Goal: Communication & Community: Answer question/provide support

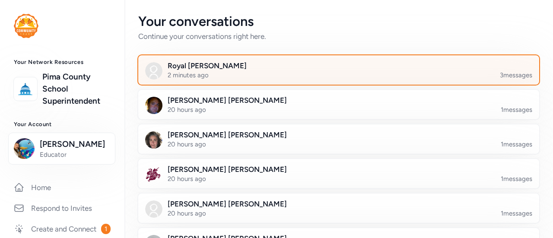
click at [193, 72] on div at bounding box center [345, 75] width 401 height 29
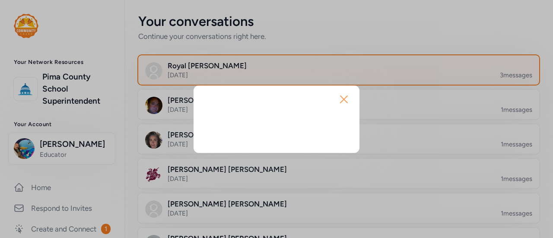
click at [343, 100] on icon "button" at bounding box center [344, 99] width 7 height 7
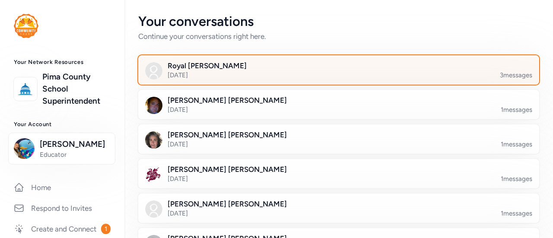
click at [244, 77] on div at bounding box center [345, 75] width 401 height 29
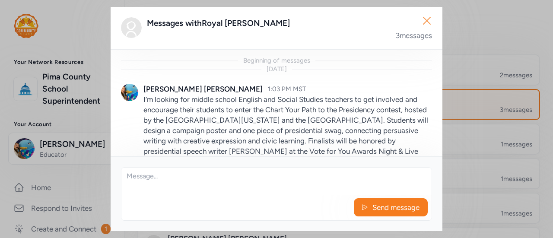
click at [435, 23] on button "Close" at bounding box center [427, 21] width 28 height 28
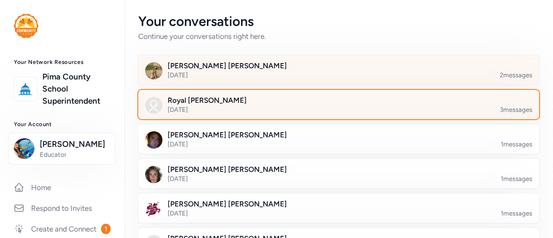
click at [370, 89] on div "Royal [PERSON_NAME] [DATE] 3 messages" at bounding box center [338, 104] width 403 height 31
click at [333, 76] on div at bounding box center [345, 75] width 401 height 29
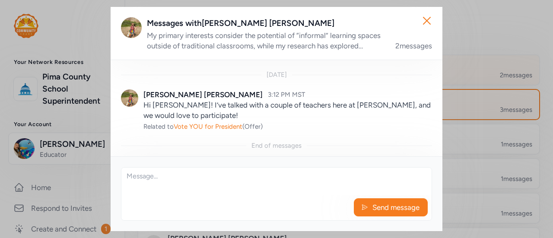
scroll to position [154, 0]
click at [217, 184] on textarea at bounding box center [276, 182] width 310 height 28
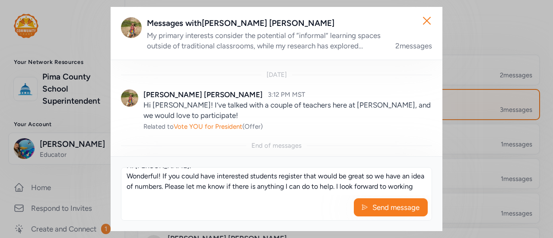
scroll to position [16, 0]
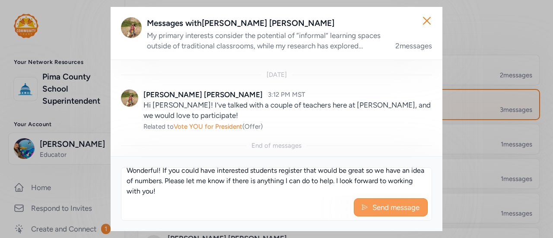
type textarea "Hi [PERSON_NAME]! Wonderful! If you could have interested students register tha…"
click at [389, 207] on span "Send message" at bounding box center [396, 207] width 49 height 10
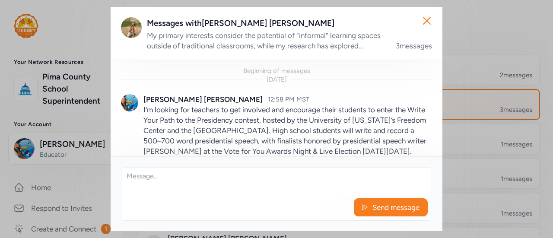
scroll to position [235, 0]
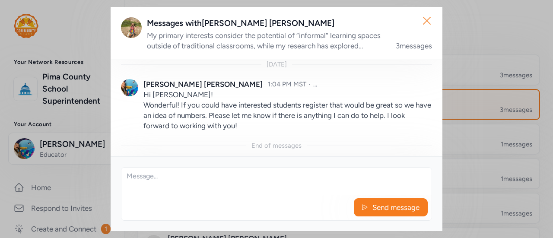
click at [428, 26] on icon "button" at bounding box center [427, 21] width 14 height 14
